Goal: Obtain resource: Download file/media

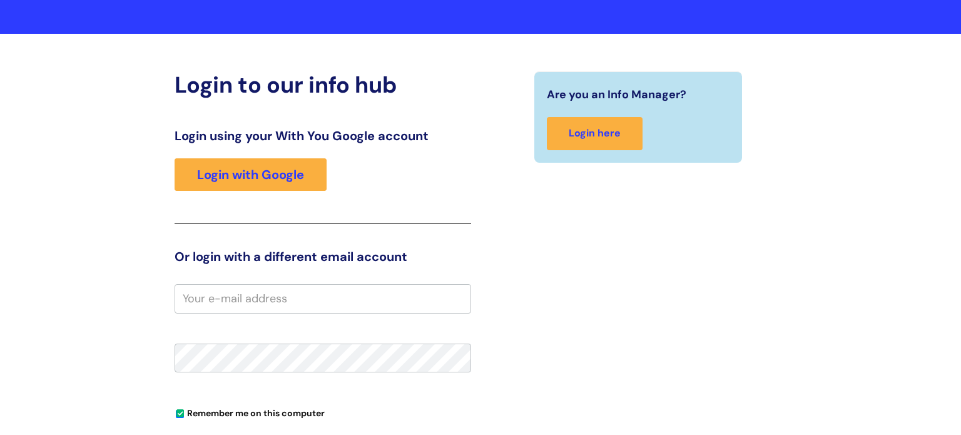
scroll to position [82, 0]
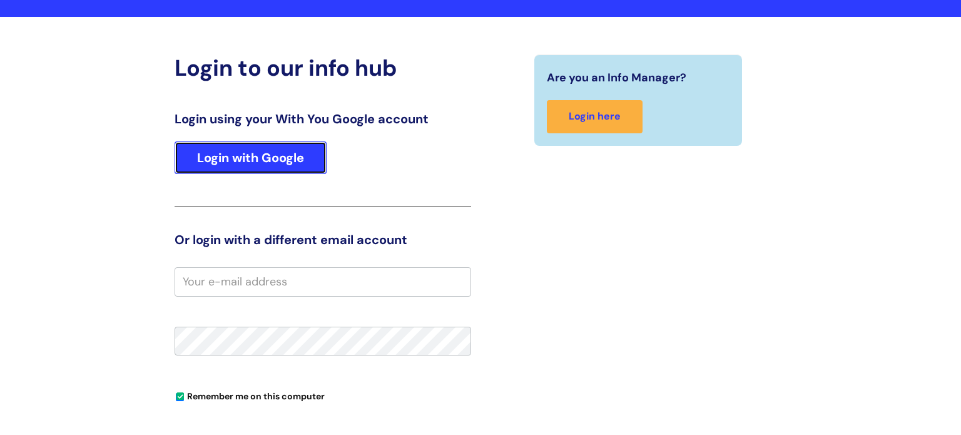
click at [280, 161] on link "Login with Google" at bounding box center [251, 157] width 152 height 33
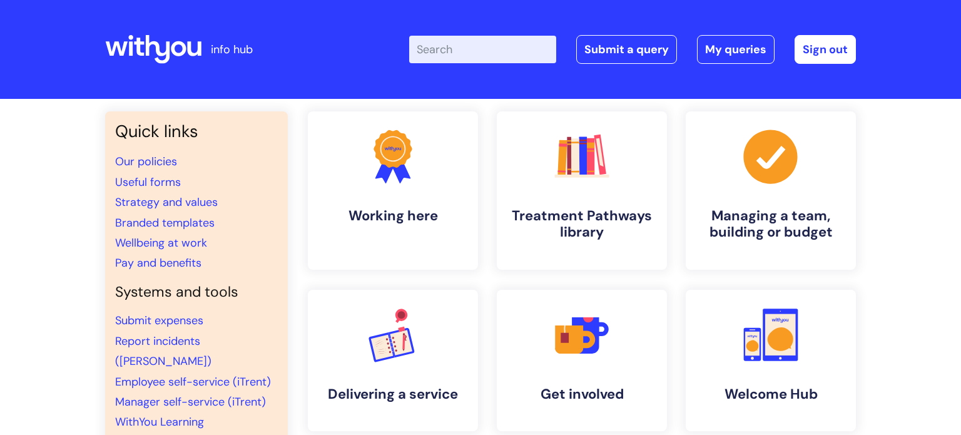
click at [446, 36] on input "Enter your search term here..." at bounding box center [482, 50] width 147 height 28
click at [449, 46] on input "Enter your search term here..." at bounding box center [482, 50] width 147 height 28
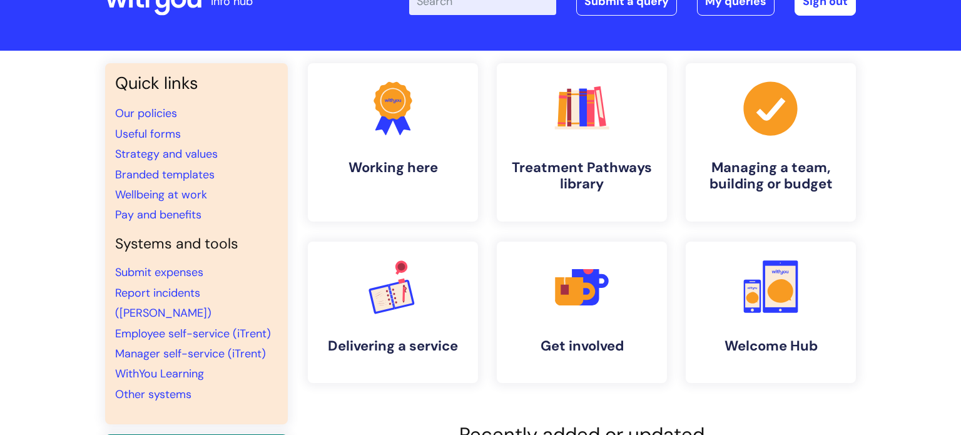
scroll to position [54, 0]
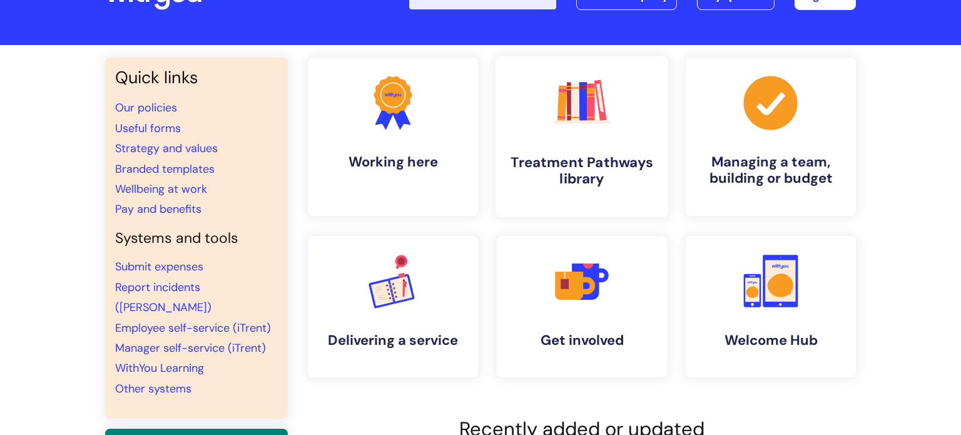
click at [573, 105] on rect at bounding box center [575, 102] width 9 height 37
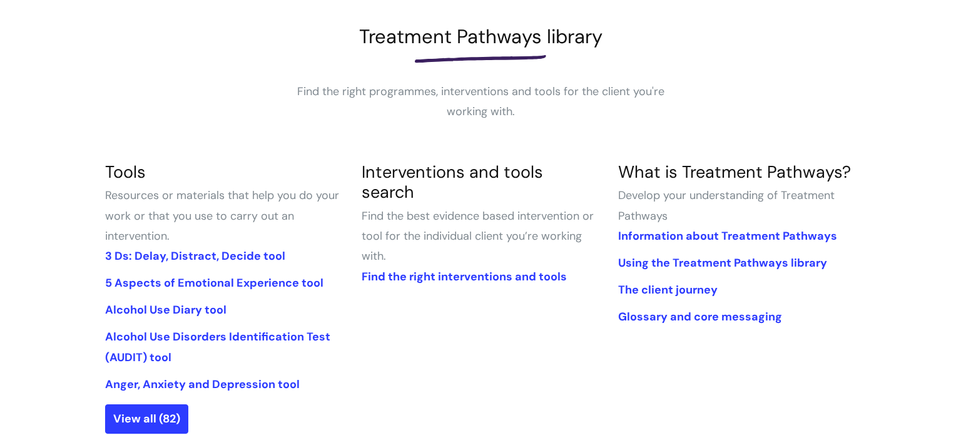
scroll to position [188, 0]
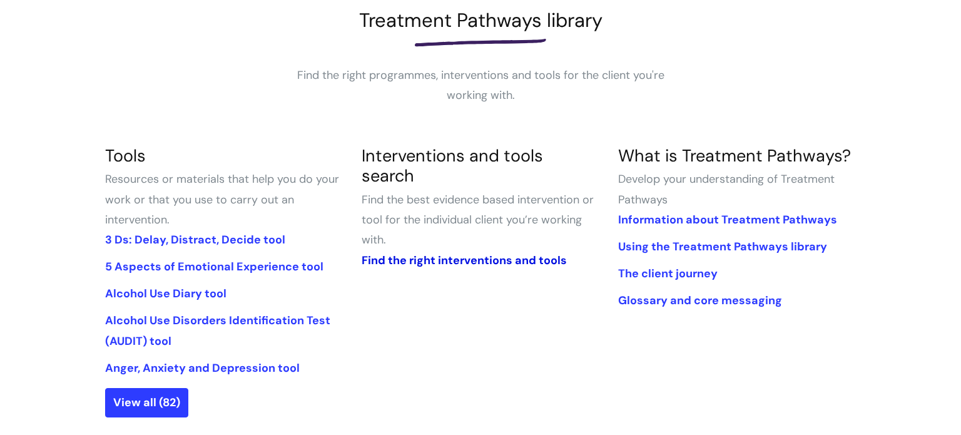
click at [441, 253] on link "Find the right interventions and tools" at bounding box center [464, 260] width 205 height 15
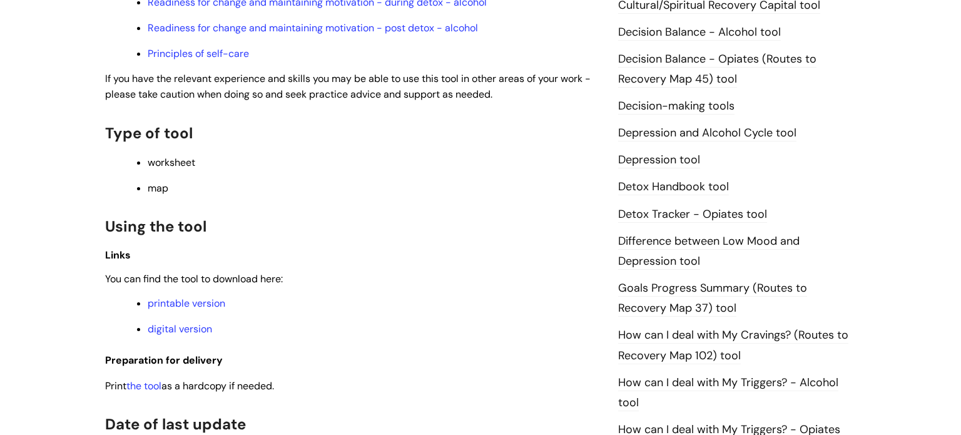
scroll to position [636, 0]
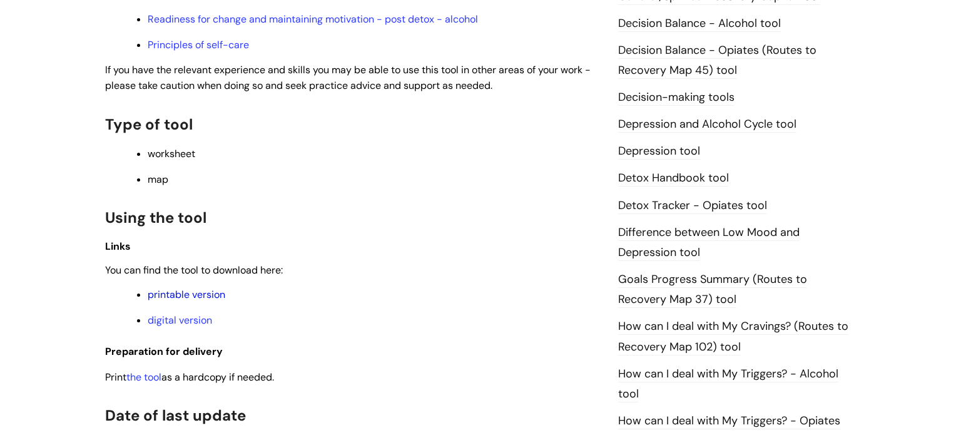
click at [185, 301] on link "printable version" at bounding box center [187, 294] width 78 height 13
